Goal: Transaction & Acquisition: Purchase product/service

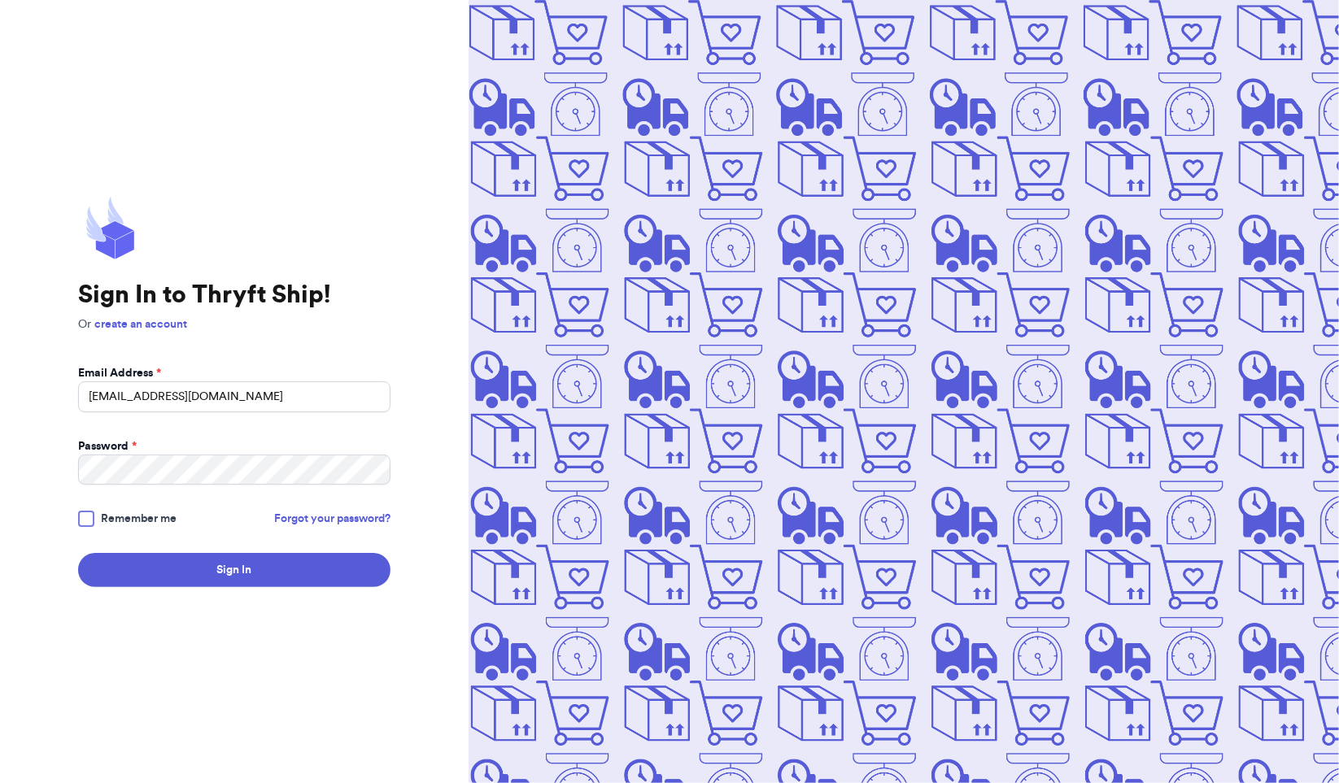
click at [181, 561] on button "Sign In" at bounding box center [234, 570] width 312 height 34
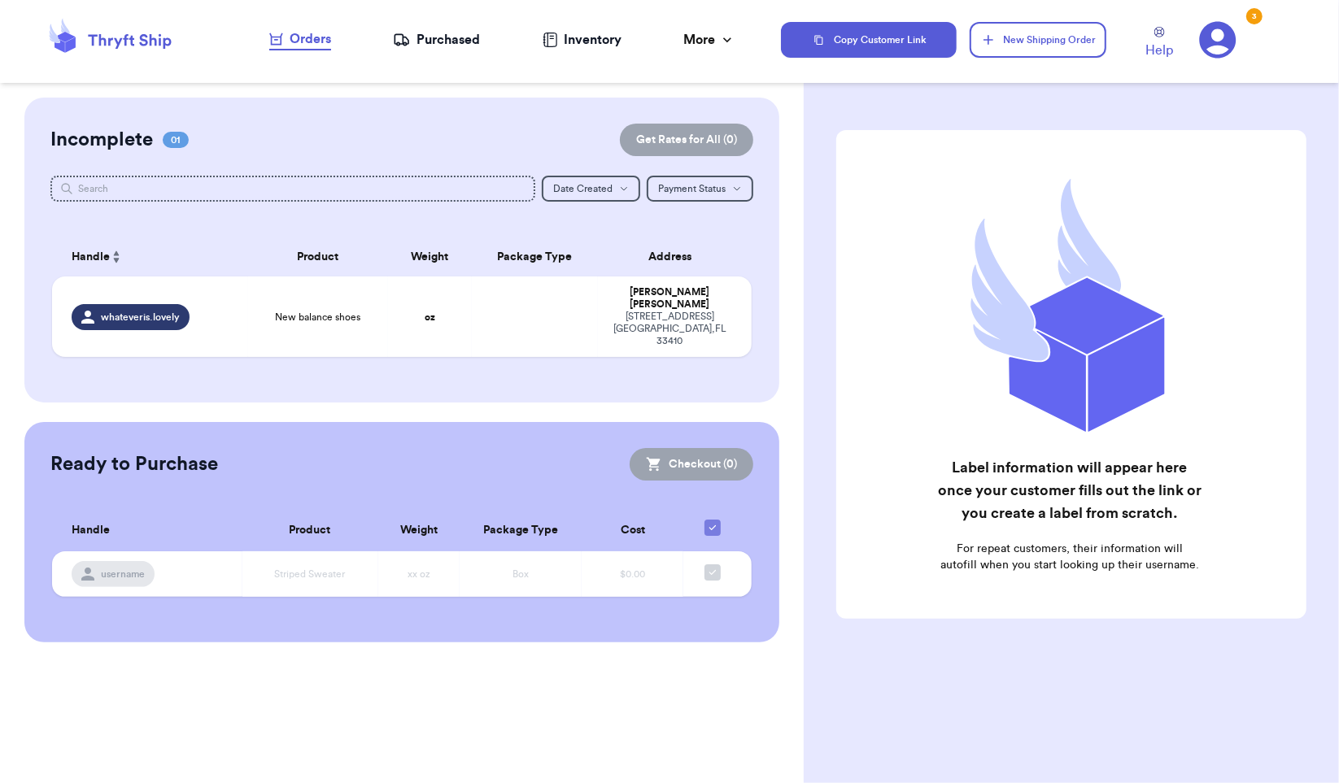
click at [495, 281] on td at bounding box center [535, 317] width 126 height 81
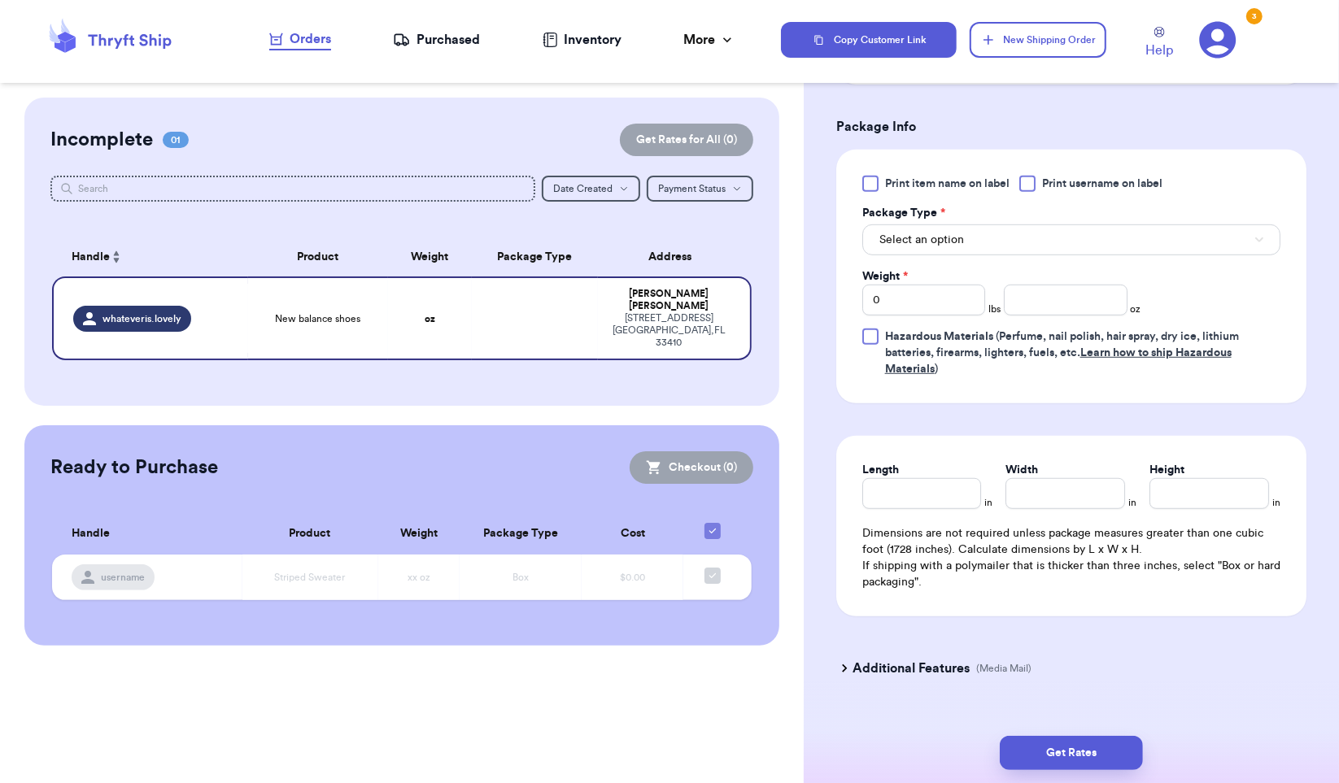
scroll to position [630, 0]
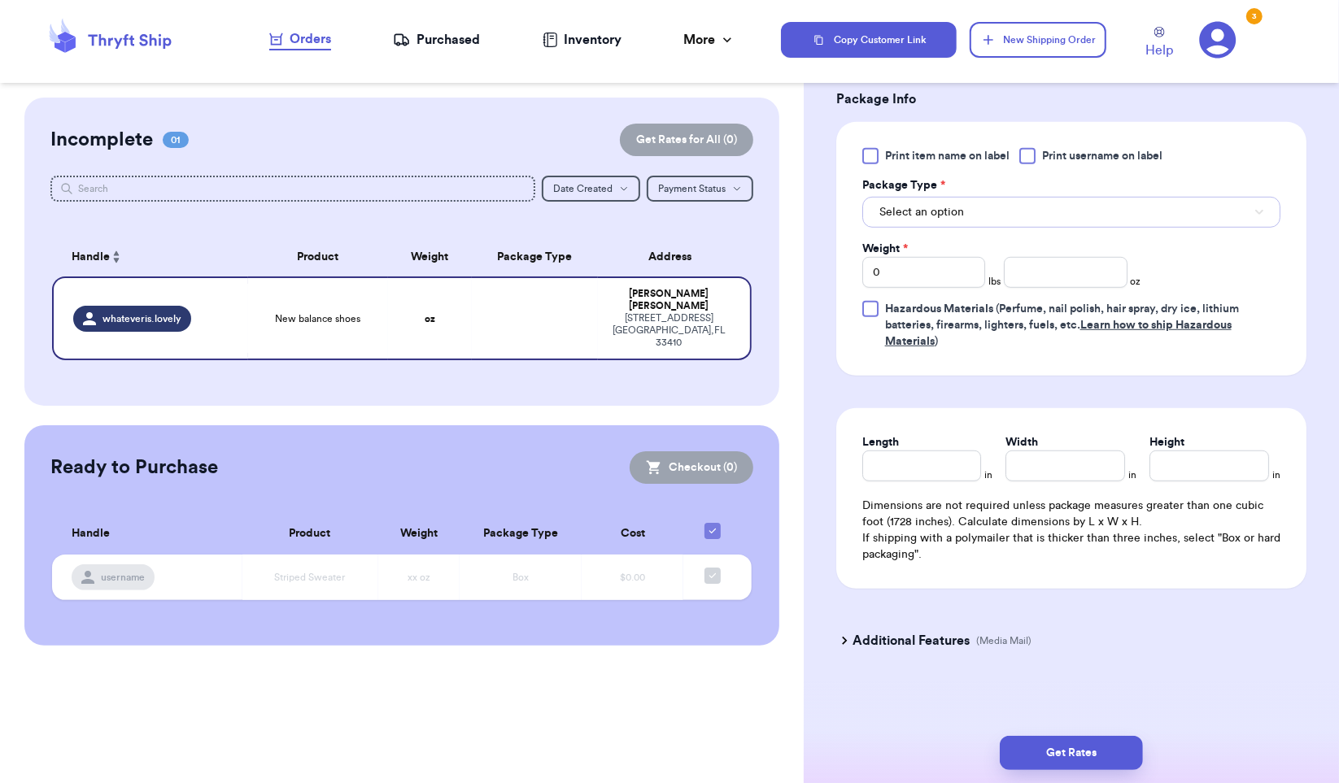
click at [1107, 211] on button "Select an option" at bounding box center [1071, 212] width 418 height 31
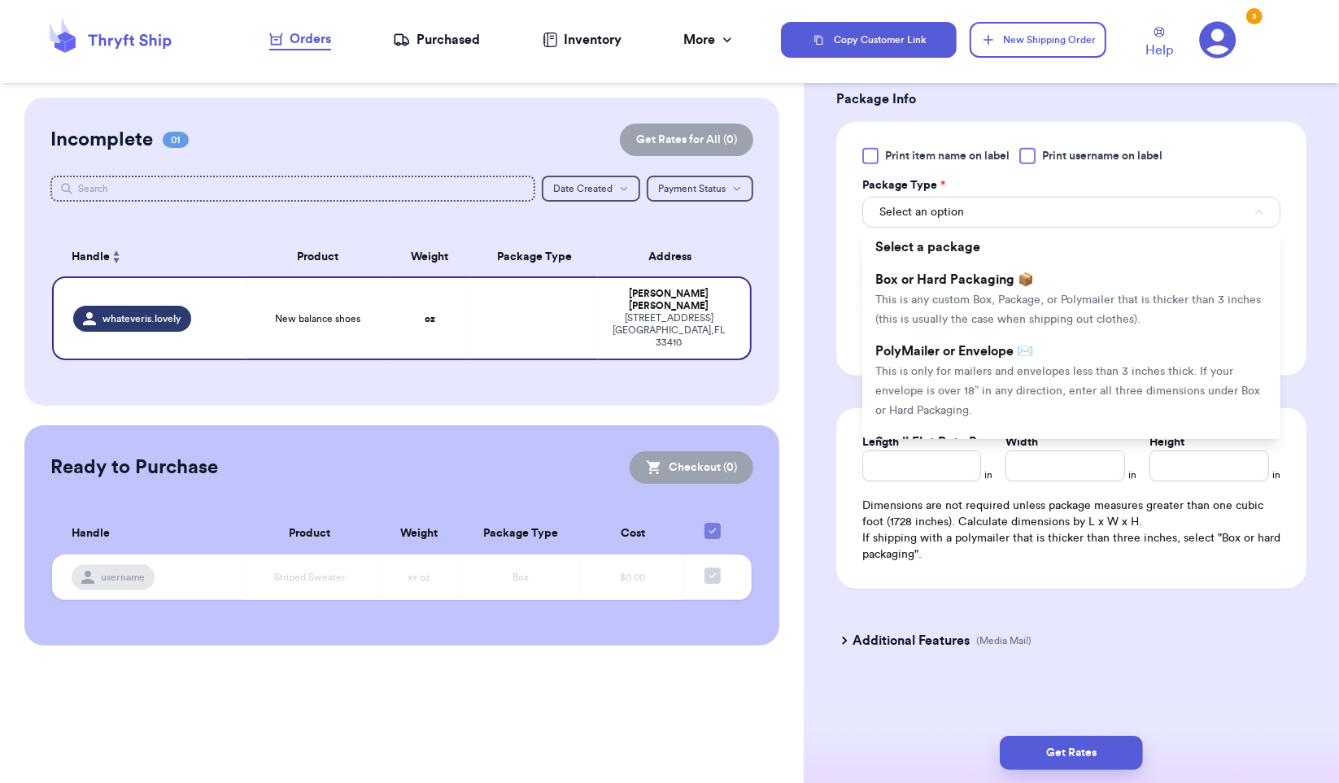
click at [1023, 372] on span "This is only for mailers and envelopes less than 3 inches thick. If your envelo…" at bounding box center [1067, 391] width 385 height 50
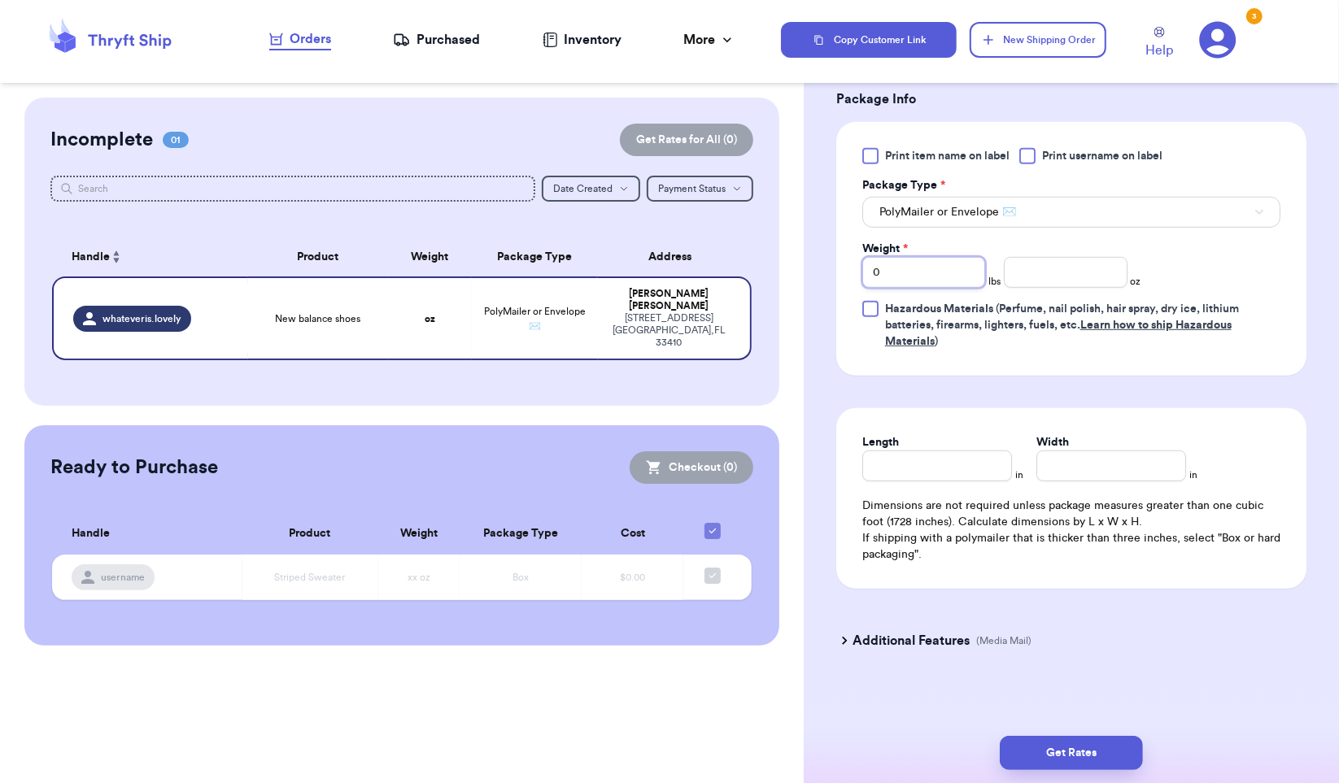
click at [940, 273] on input "0" at bounding box center [923, 272] width 123 height 31
click at [1041, 270] on input "number" at bounding box center [1065, 272] width 123 height 31
type input "11"
click at [1036, 760] on button "Get Rates" at bounding box center [1071, 753] width 143 height 34
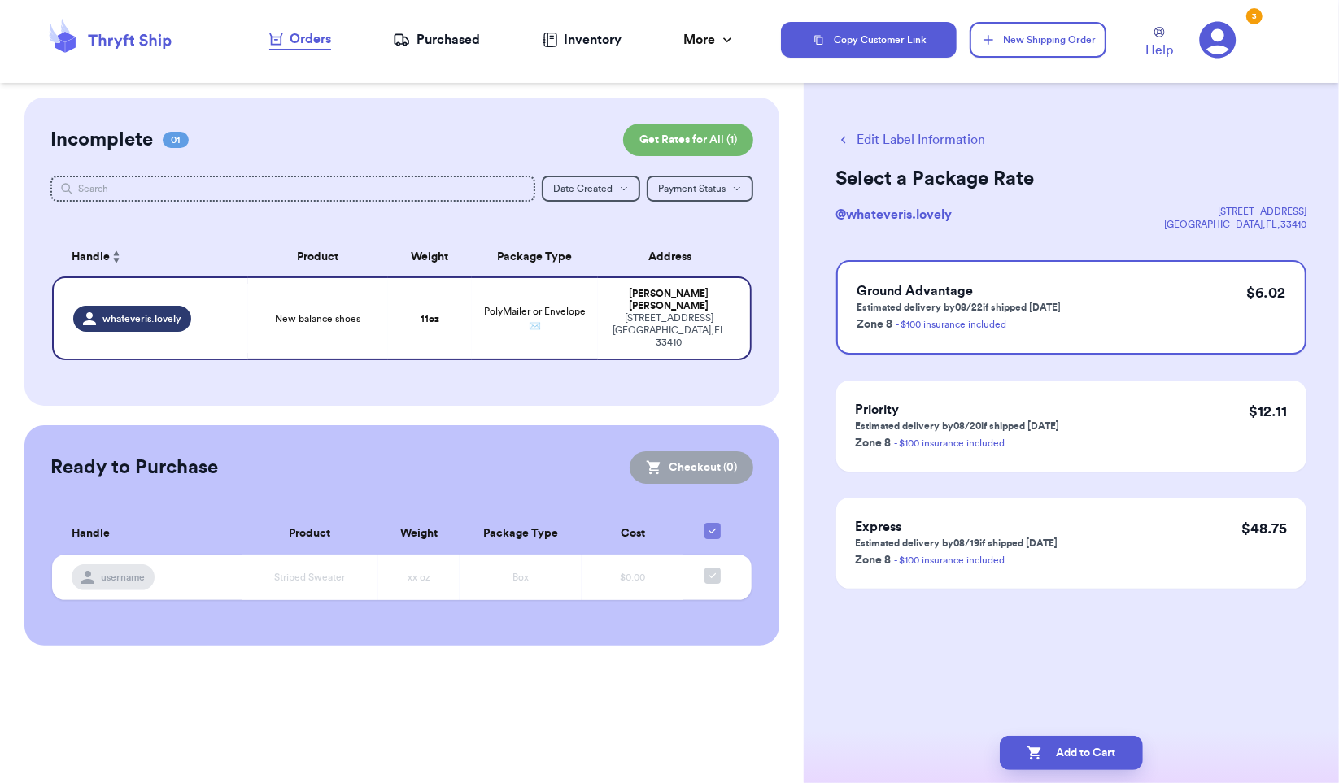
click at [1057, 748] on button "Add to Cart" at bounding box center [1071, 753] width 143 height 34
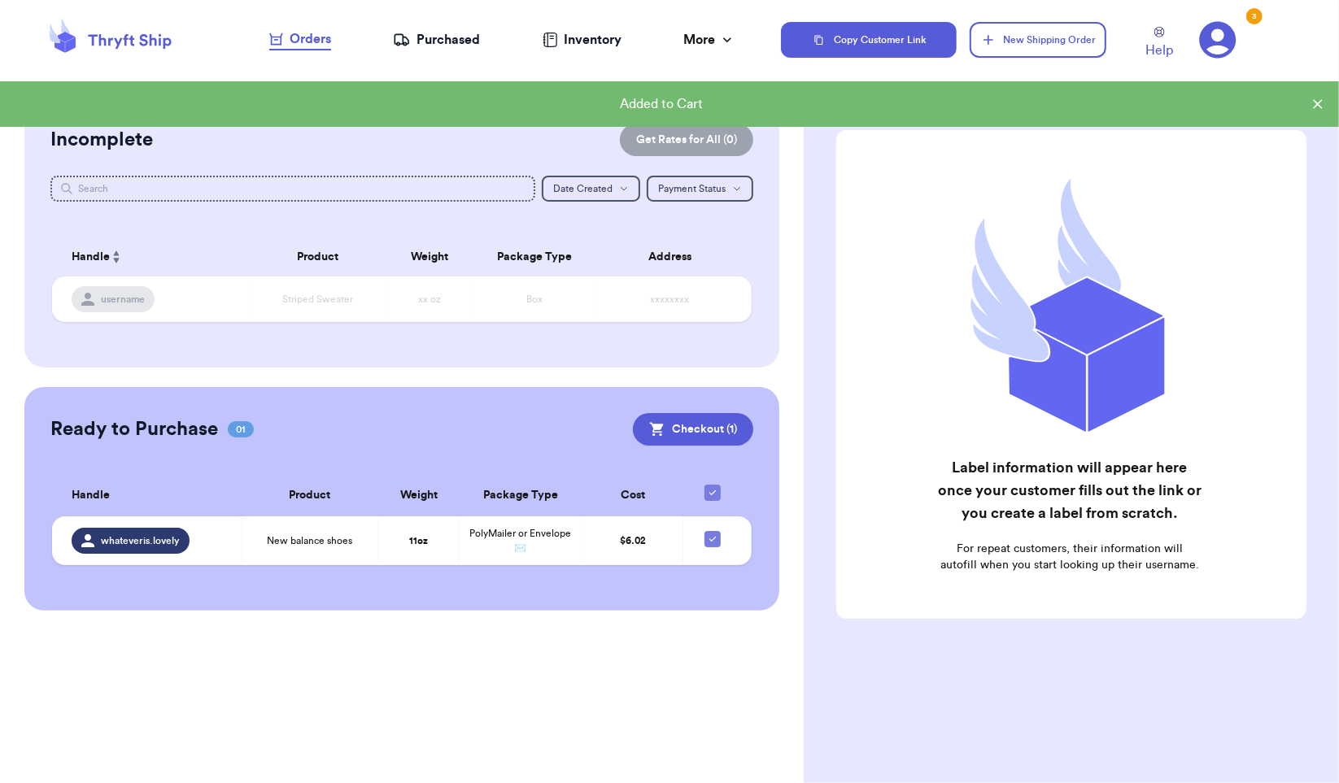
click at [585, 546] on td "$ 6.02" at bounding box center [633, 541] width 102 height 49
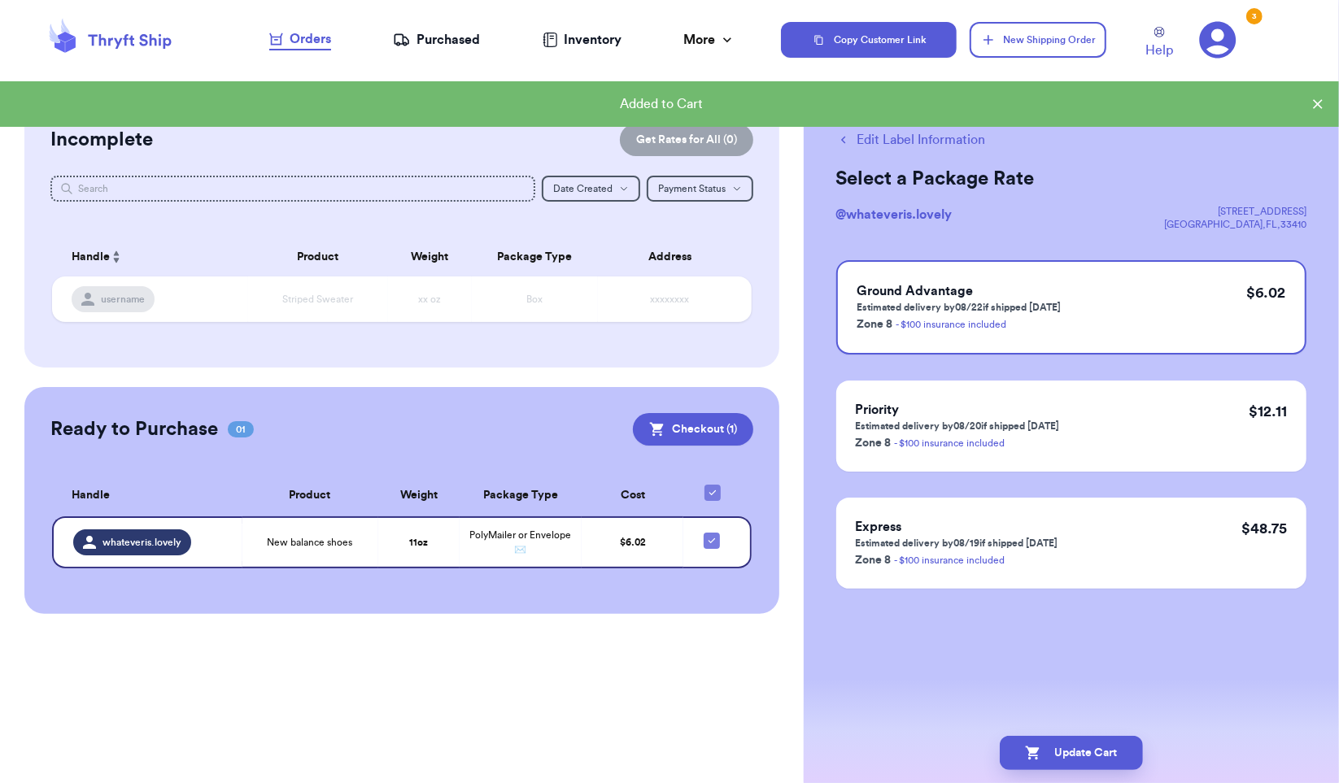
click at [680, 430] on button "Checkout ( 1 )" at bounding box center [693, 429] width 120 height 33
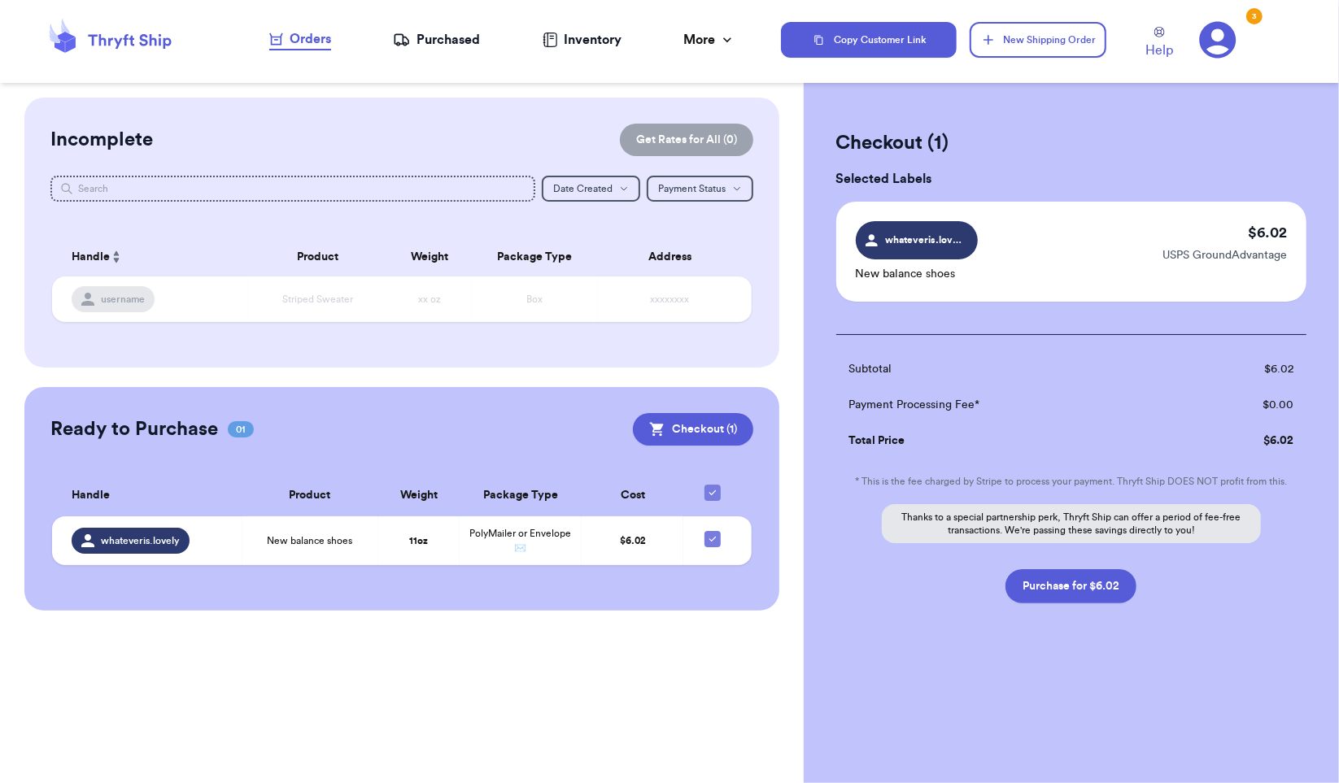
click at [1043, 586] on button "Purchase for $6.02" at bounding box center [1070, 586] width 131 height 34
checkbox input "false"
checkbox input "true"
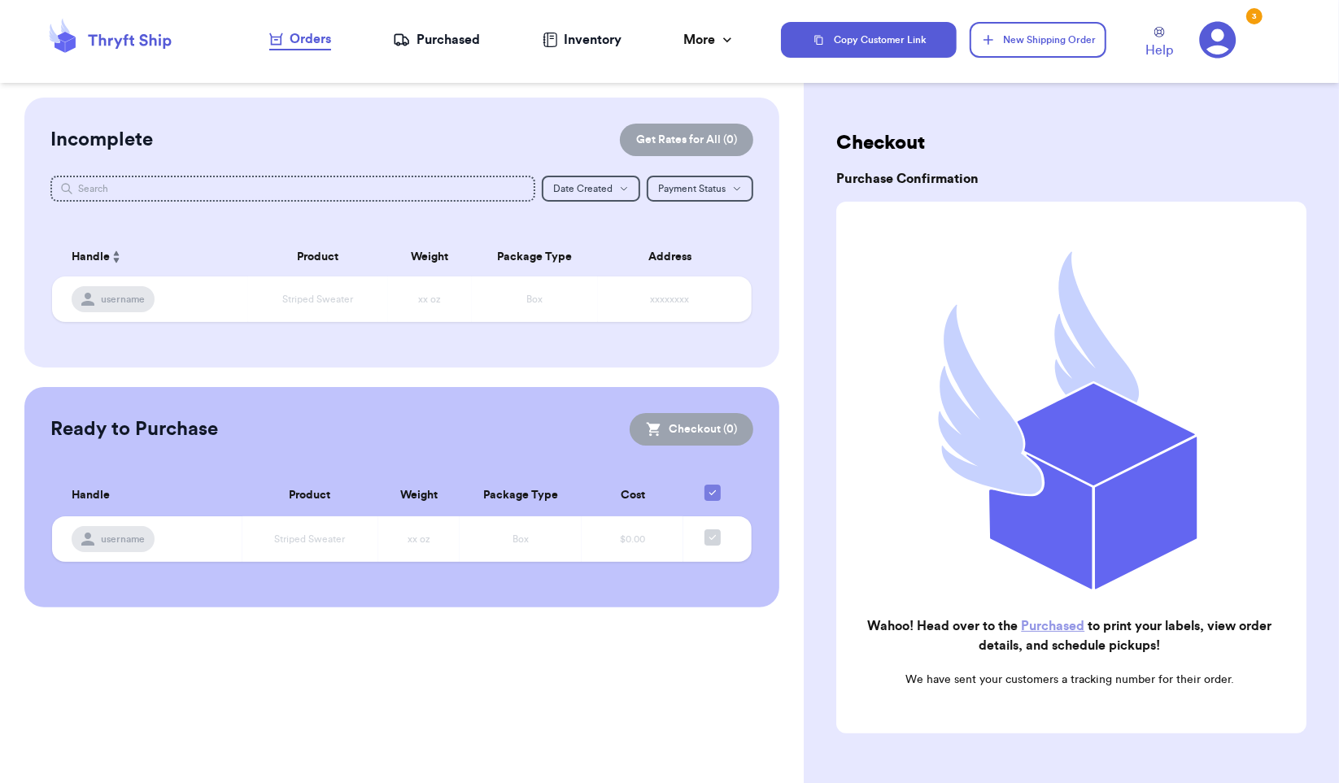
click at [447, 36] on div "Purchased" at bounding box center [436, 40] width 87 height 20
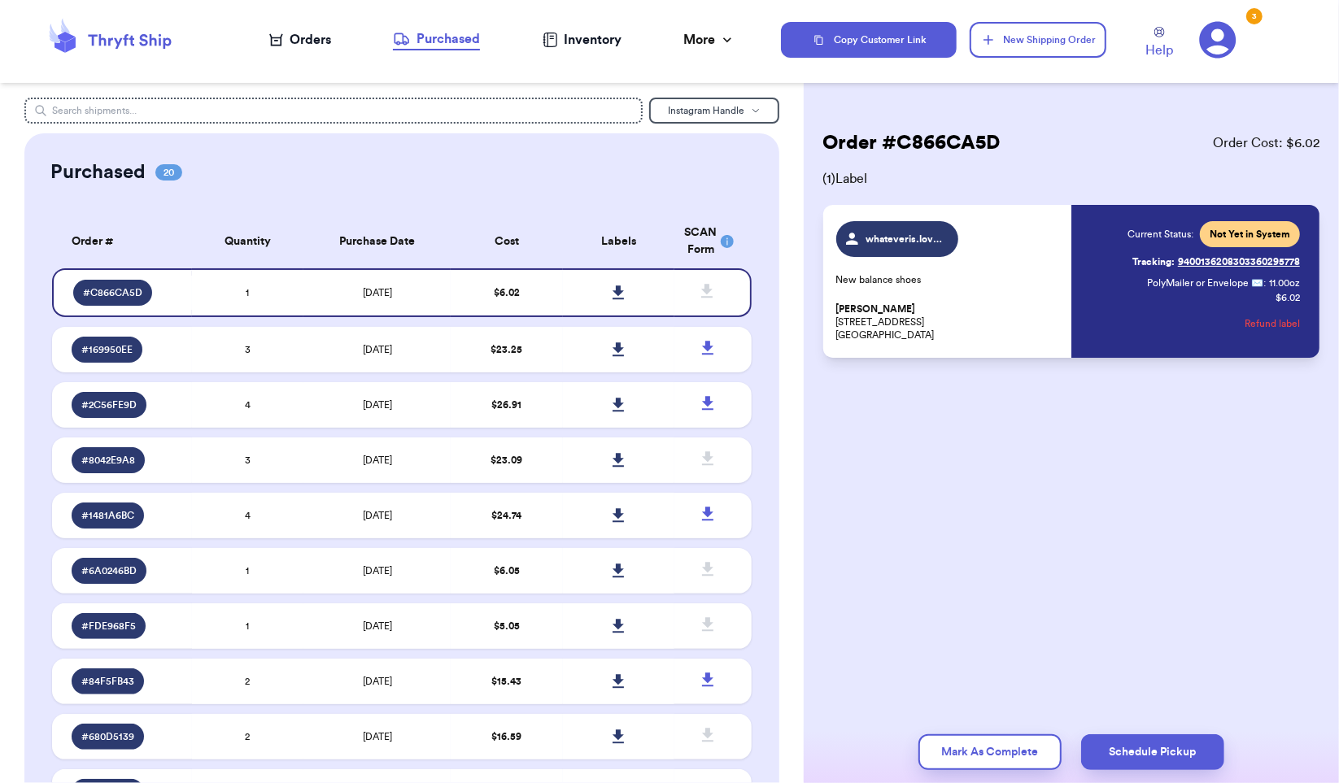
click at [613, 295] on icon at bounding box center [619, 293] width 12 height 15
